Goal: Obtain resource: Obtain resource

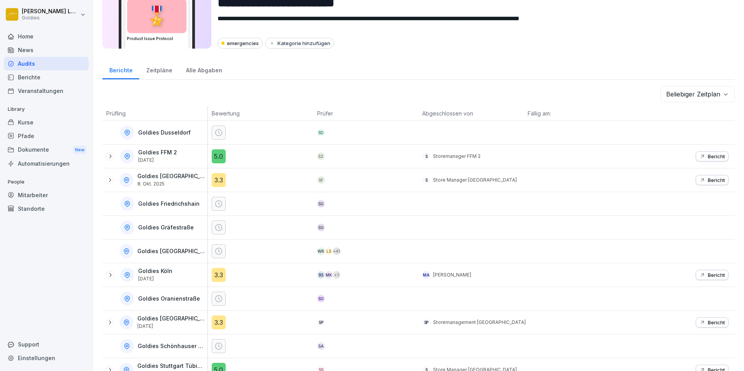
scroll to position [62, 0]
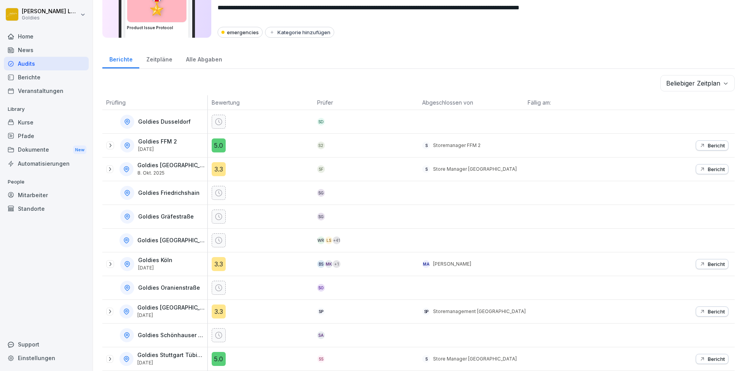
click at [110, 166] on icon at bounding box center [110, 169] width 6 height 6
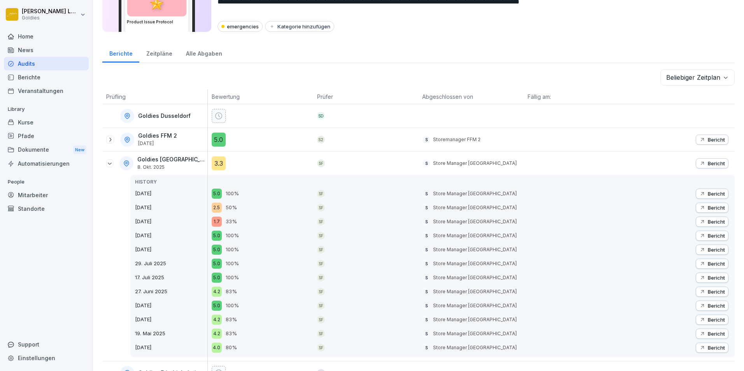
click at [709, 159] on button "Bericht" at bounding box center [712, 163] width 33 height 10
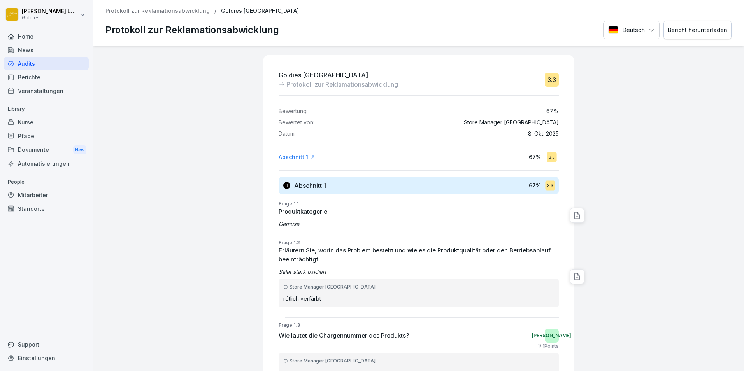
click at [698, 31] on div "Bericht herunterladen" at bounding box center [698, 30] width 60 height 9
click at [156, 8] on p "Protokoll zur Reklamationsabwicklung" at bounding box center [157, 11] width 104 height 7
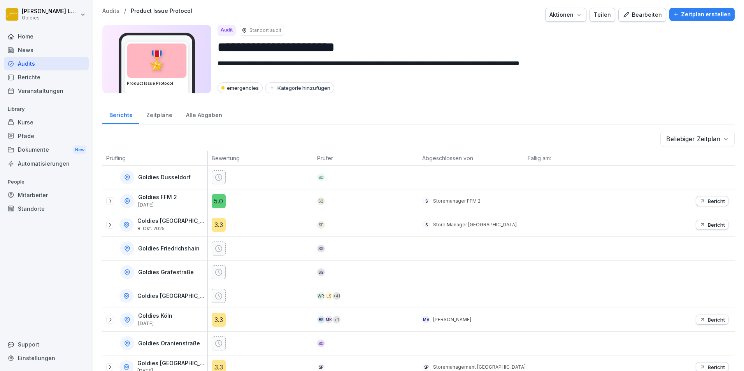
click at [30, 37] on div "Home" at bounding box center [46, 37] width 85 height 14
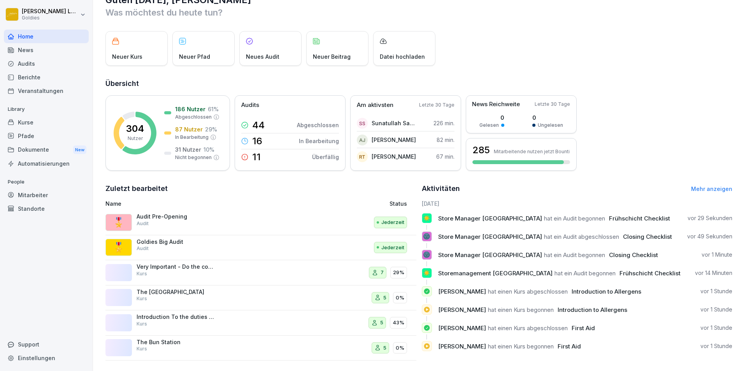
scroll to position [30, 0]
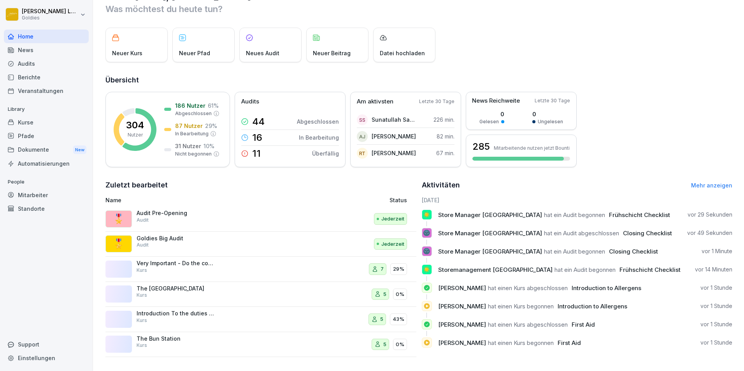
click at [154, 237] on div "Goldies Big Audit Audit" at bounding box center [176, 242] width 78 height 14
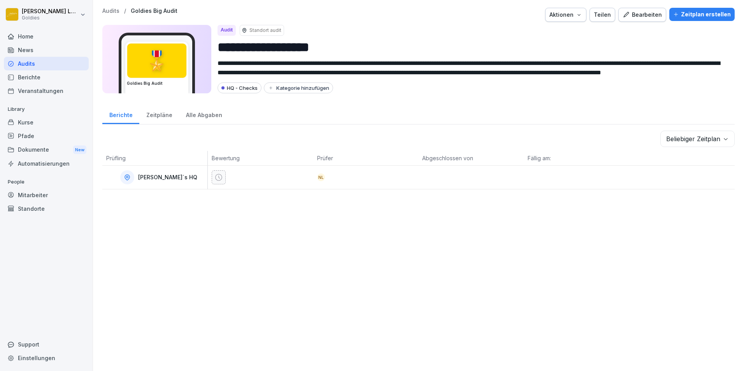
click at [112, 12] on p "Audits" at bounding box center [110, 11] width 17 height 7
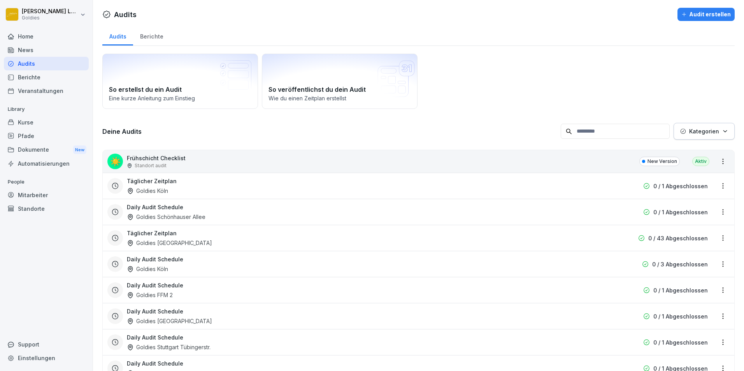
click at [112, 12] on div "Audits Audit erstellen" at bounding box center [418, 14] width 633 height 13
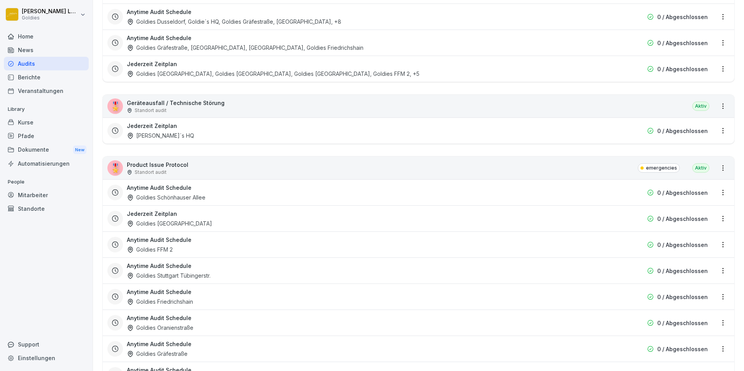
scroll to position [1217, 0]
click at [154, 162] on p "Product Issue Protocol" at bounding box center [158, 164] width 62 height 8
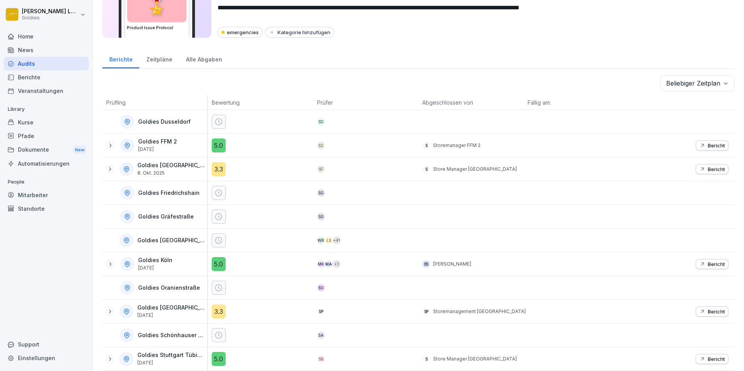
click at [715, 263] on button "Bericht" at bounding box center [712, 264] width 33 height 10
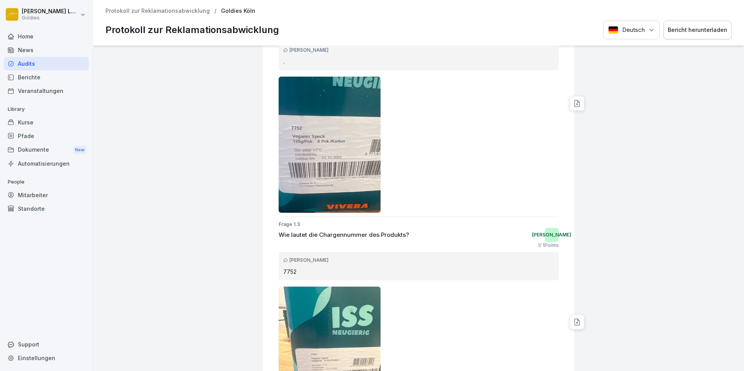
scroll to position [382, 0]
